Goal: Information Seeking & Learning: Check status

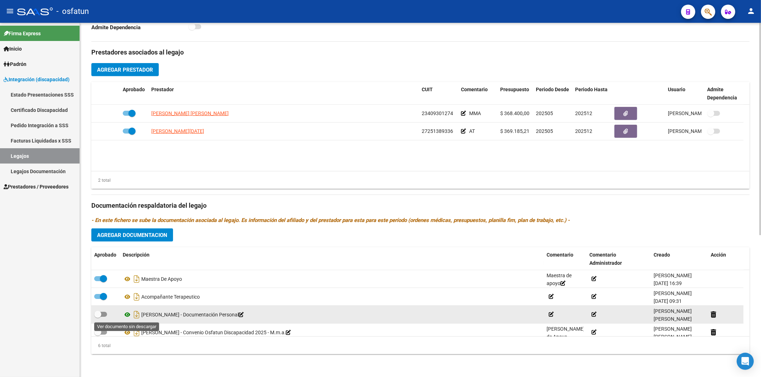
click at [127, 314] on icon at bounding box center [127, 315] width 9 height 9
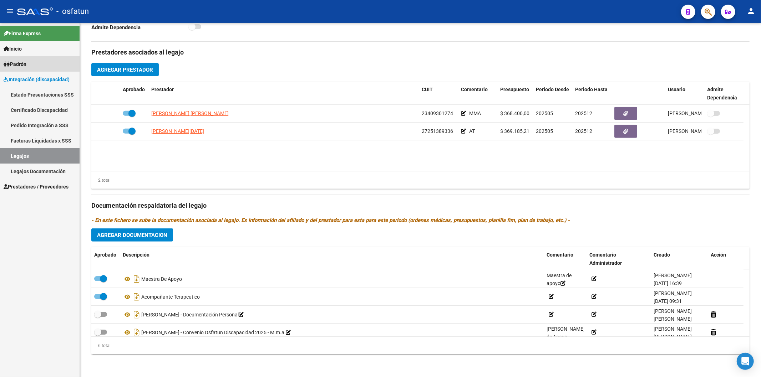
click at [24, 65] on span "Padrón" at bounding box center [15, 64] width 23 height 8
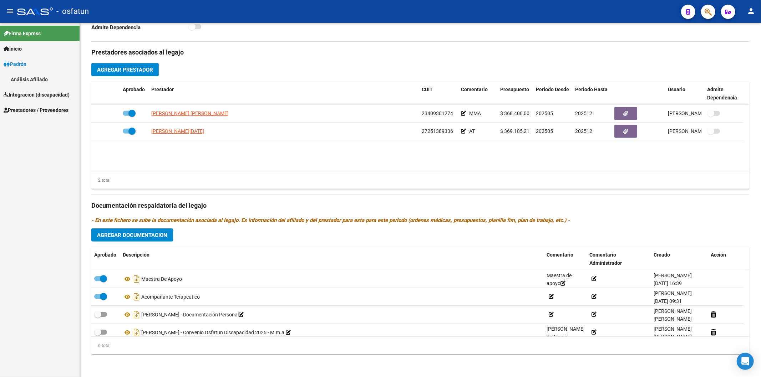
click at [24, 81] on link "Análisis Afiliado" at bounding box center [40, 79] width 80 height 15
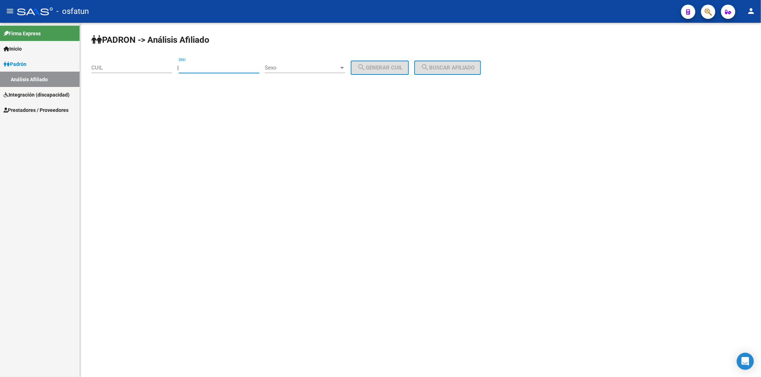
paste input "3142081400"
click at [228, 67] on input "3142081400" at bounding box center [219, 68] width 81 height 6
type input "31420814"
click at [323, 312] on mat-sidenav-content "PADRON -> Análisis Afiliado CUIL | 31420814 DNI Sexo Sexo search Generar CUIL s…" at bounding box center [420, 200] width 681 height 354
click at [304, 66] on span "Sexo" at bounding box center [302, 68] width 74 height 6
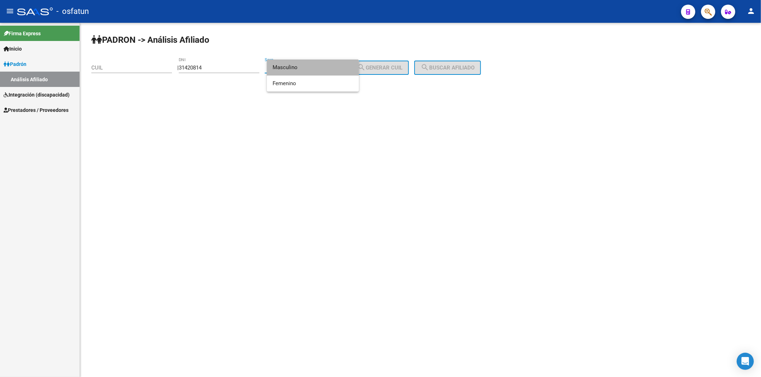
click at [300, 64] on span "Masculino" at bounding box center [312, 68] width 81 height 16
click at [398, 72] on button "search Generar CUIL" at bounding box center [380, 68] width 58 height 14
type input "20-31420814-6"
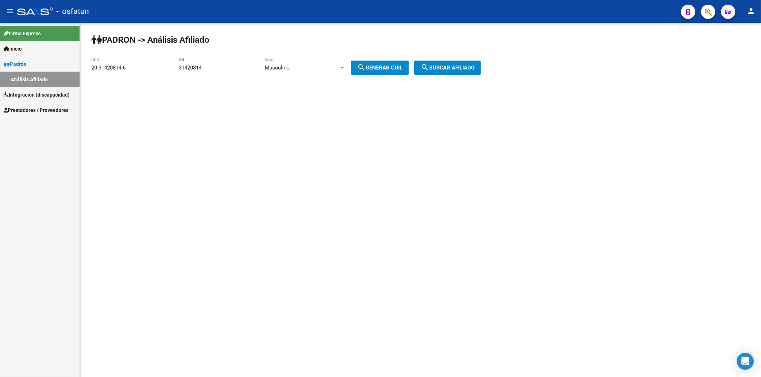
click at [457, 66] on span "search Buscar afiliado" at bounding box center [447, 68] width 54 height 6
